Goal: Information Seeking & Learning: Learn about a topic

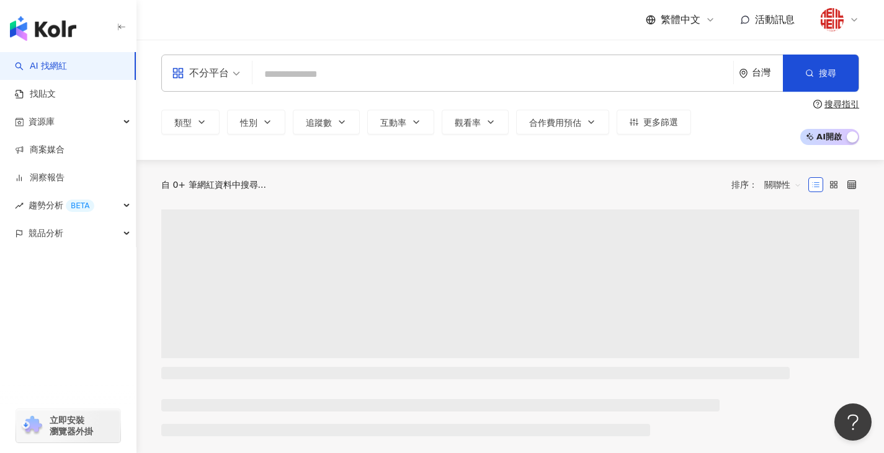
click at [389, 78] on input "search" at bounding box center [492, 75] width 471 height 24
type input "**********"
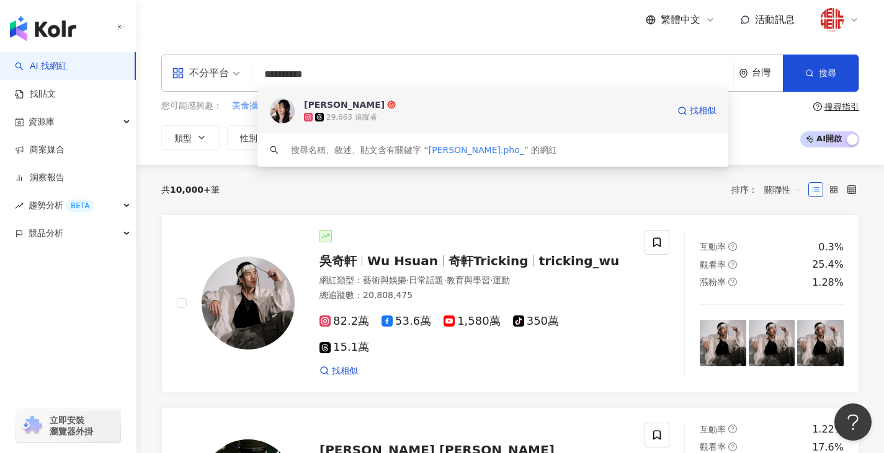
click at [515, 105] on span "[PERSON_NAME]" at bounding box center [486, 105] width 364 height 12
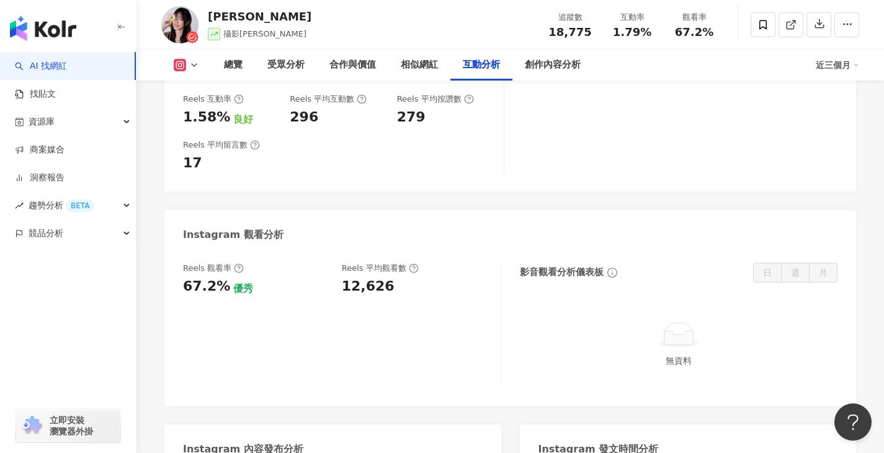
scroll to position [2791, 0]
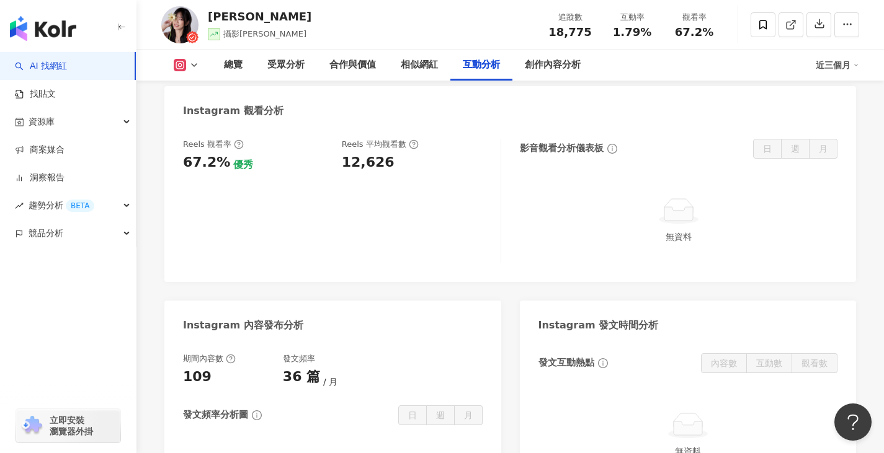
click at [340, 139] on div "Reels 觀看率 67.2% 優秀 [PERSON_NAME] 平均觀看數 12,626" at bounding box center [335, 155] width 305 height 33
drag, startPoint x: 341, startPoint y: 127, endPoint x: 384, endPoint y: 128, distance: 42.8
click at [384, 153] on div "12,626" at bounding box center [368, 162] width 53 height 19
copy div "12,626"
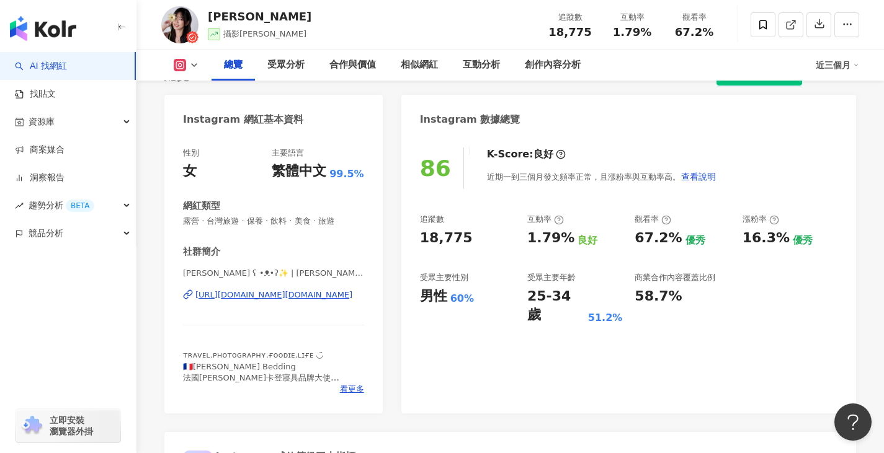
scroll to position [0, 0]
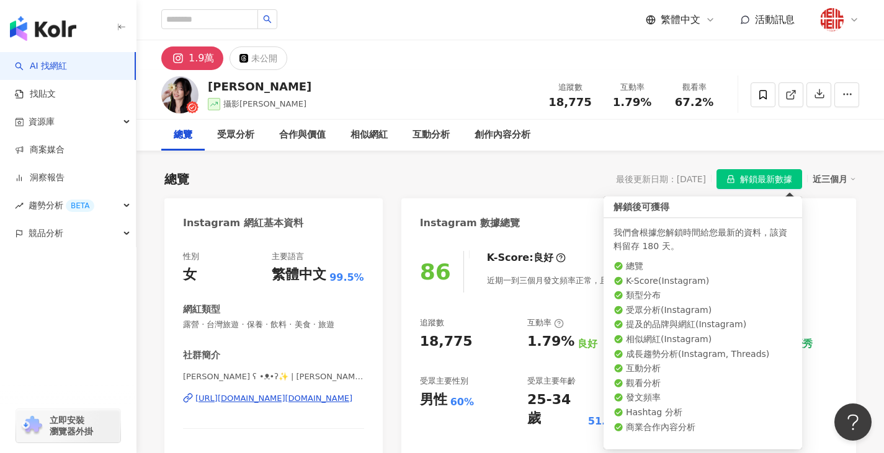
click at [792, 177] on span "解鎖最新數據" at bounding box center [766, 180] width 52 height 20
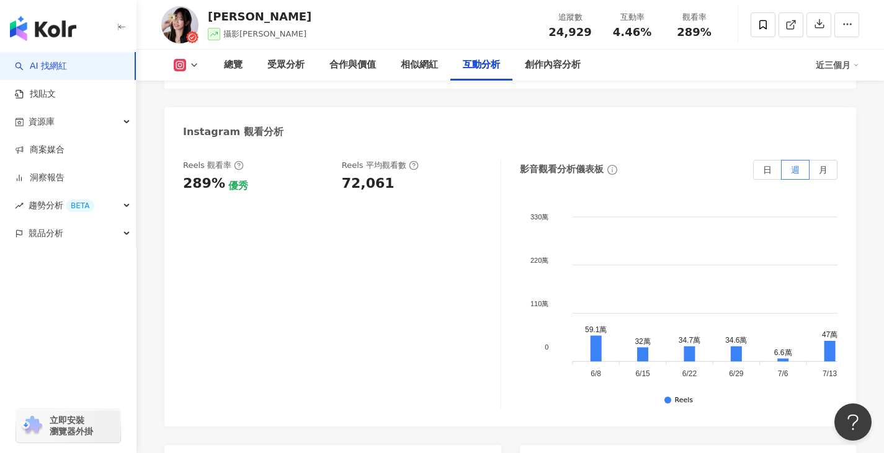
scroll to position [2791, 0]
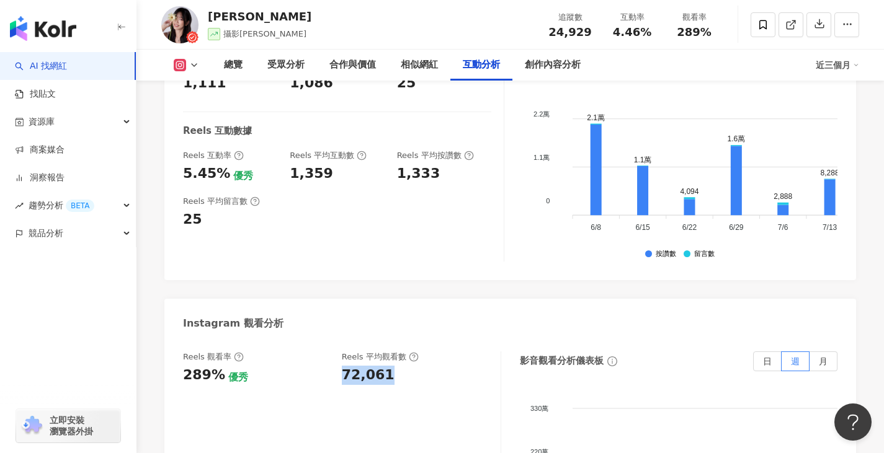
drag, startPoint x: 343, startPoint y: 236, endPoint x: 390, endPoint y: 238, distance: 47.2
click at [390, 366] on div "72,061" at bounding box center [415, 375] width 146 height 19
copy div "72,061"
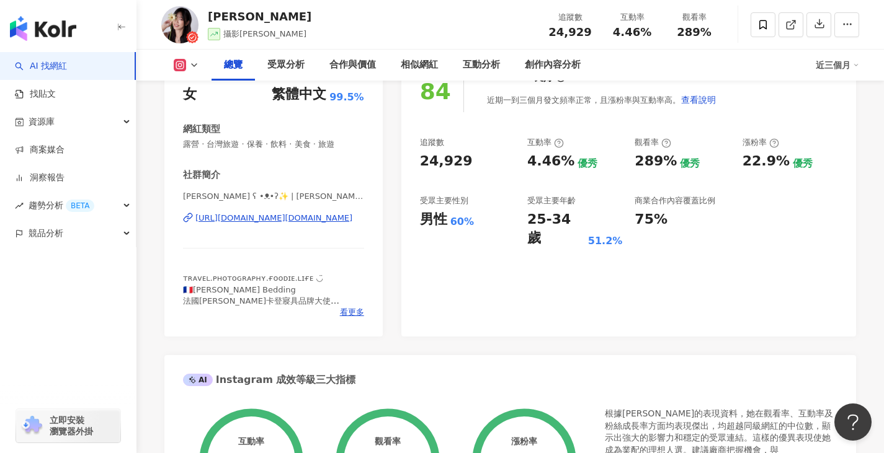
scroll to position [0, 0]
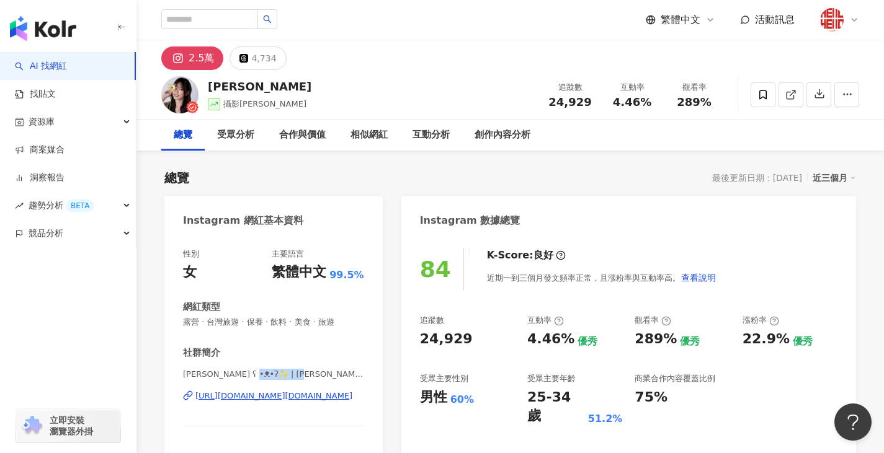
drag, startPoint x: 256, startPoint y: 375, endPoint x: 303, endPoint y: 374, distance: 47.8
click at [303, 374] on span "[PERSON_NAME] ʕ •ᴥ•ʔ✨ | [PERSON_NAME].pho_" at bounding box center [273, 374] width 181 height 11
copy span "[PERSON_NAME].pho_"
